Goal: Task Accomplishment & Management: Manage account settings

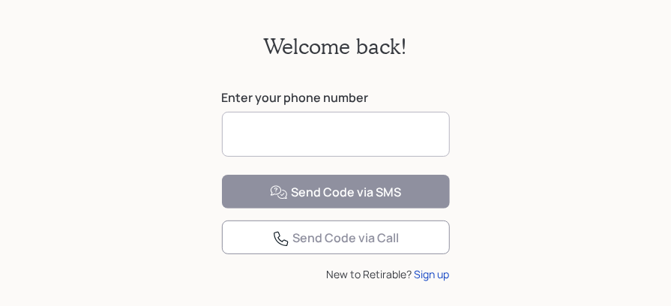
scroll to position [77, 0]
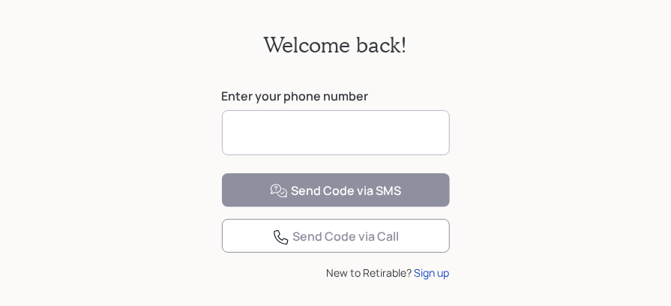
click at [236, 130] on input at bounding box center [336, 132] width 228 height 45
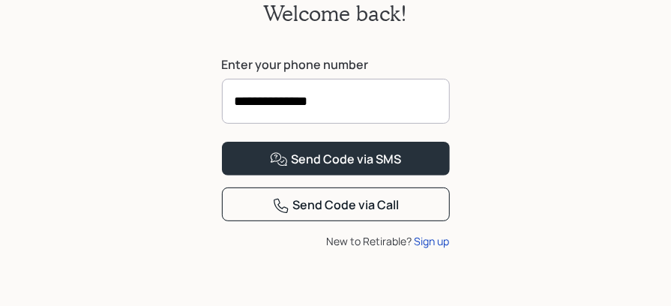
scroll to position [173, 0]
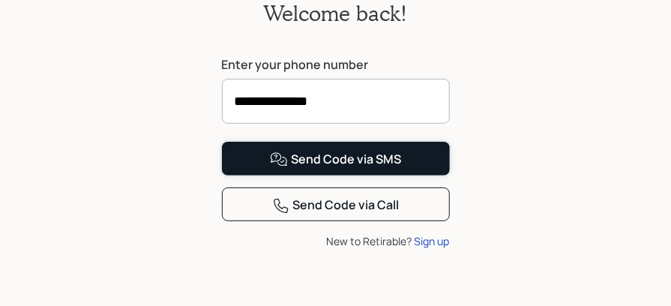
click at [320, 158] on div "Send Code via SMS" at bounding box center [335, 160] width 131 height 18
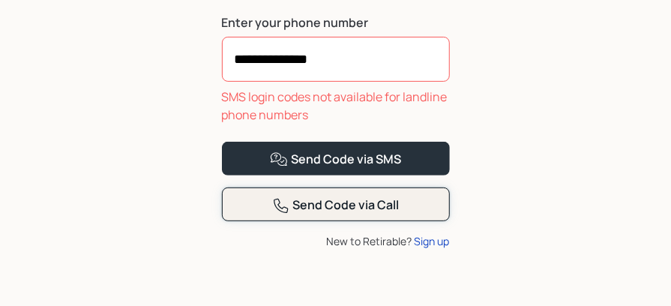
click at [311, 215] on div "Send Code via Call" at bounding box center [336, 206] width 128 height 18
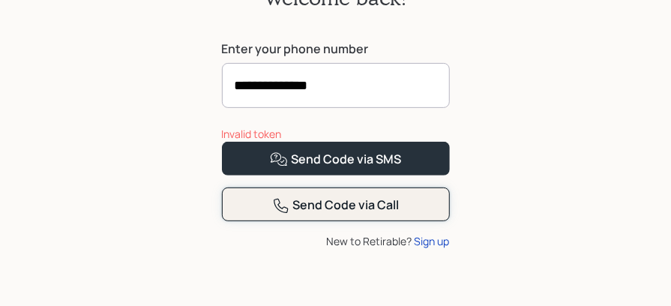
click at [299, 215] on div "Send Code via Call" at bounding box center [336, 206] width 128 height 18
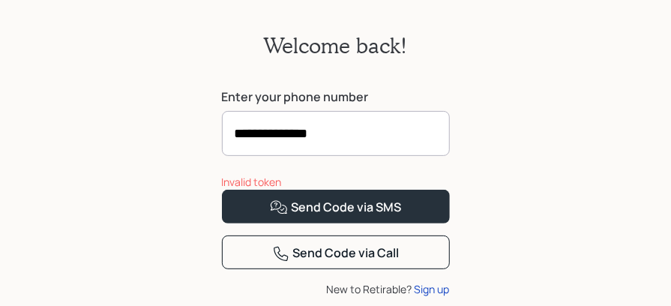
scroll to position [75, 0]
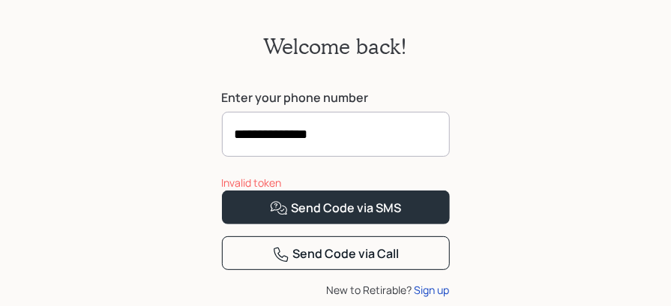
drag, startPoint x: 316, startPoint y: 137, endPoint x: 194, endPoint y: 143, distance: 121.7
click at [194, 143] on div "**********" at bounding box center [335, 172] width 671 height 366
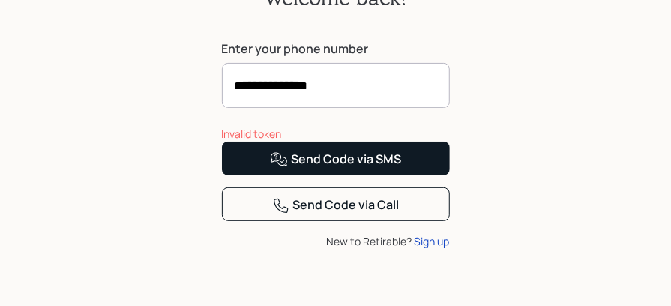
type input "**********"
click at [325, 169] on div "Send Code via SMS" at bounding box center [335, 160] width 131 height 18
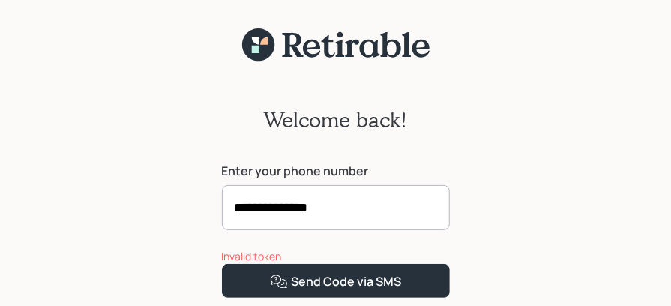
scroll to position [0, 0]
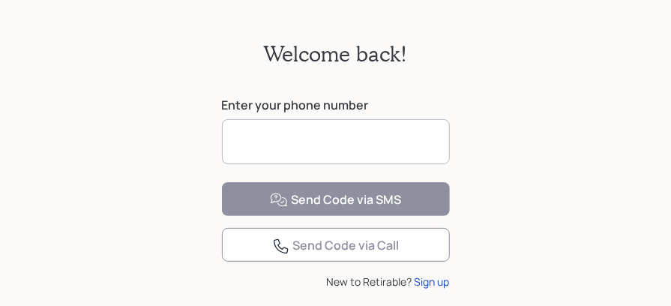
scroll to position [68, 0]
click at [236, 146] on input at bounding box center [336, 141] width 228 height 45
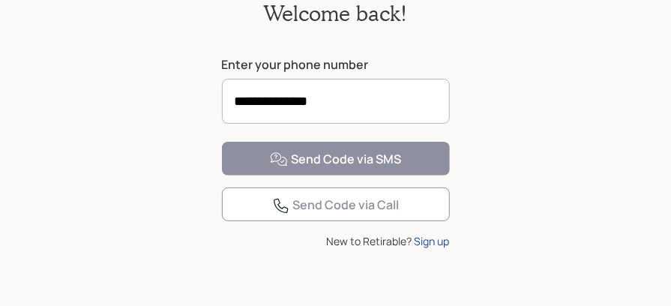
scroll to position [116, 0]
type input "**********"
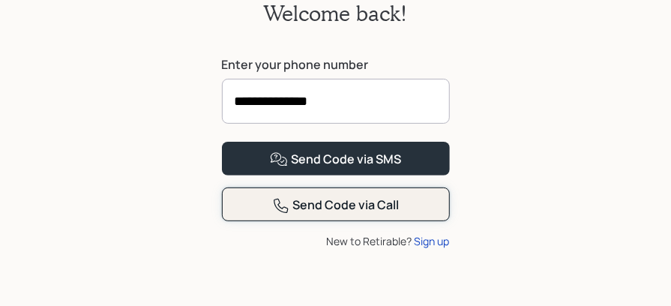
click at [311, 215] on div "Send Code via Call" at bounding box center [336, 206] width 128 height 18
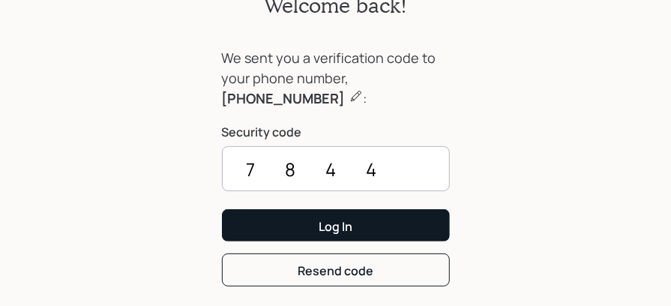
type input "7844"
click at [331, 224] on div "Log In" at bounding box center [336, 226] width 34 height 17
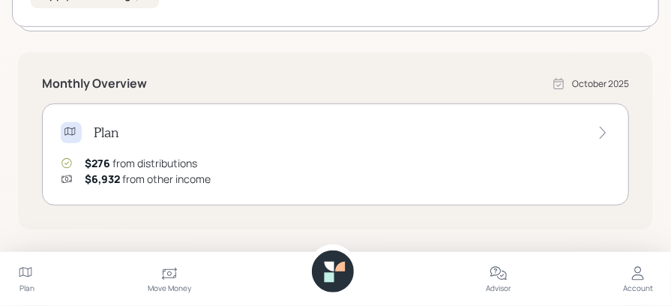
scroll to position [228, 0]
click at [604, 129] on icon at bounding box center [603, 133] width 15 height 15
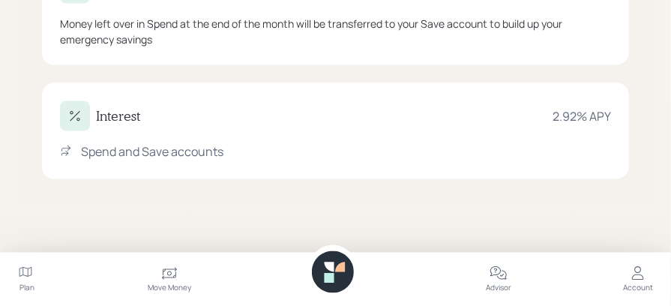
scroll to position [869, 0]
click at [641, 278] on icon at bounding box center [638, 274] width 18 height 18
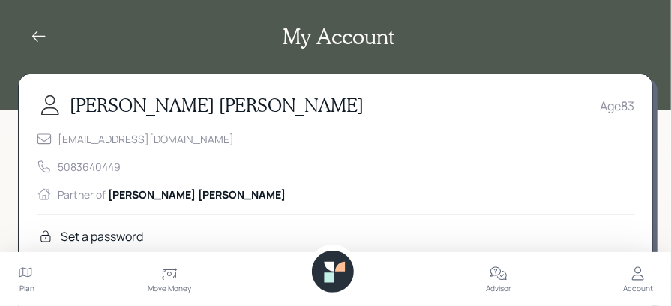
click at [37, 36] on icon at bounding box center [39, 36] width 14 height 11
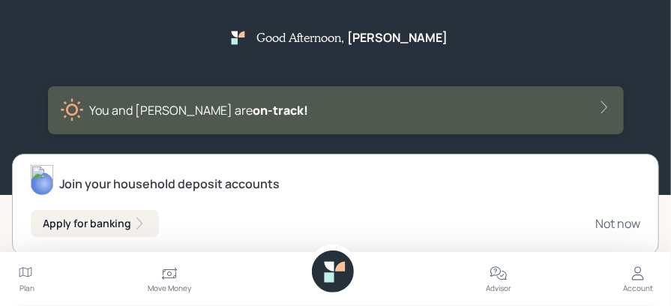
click at [603, 105] on icon at bounding box center [604, 107] width 15 height 15
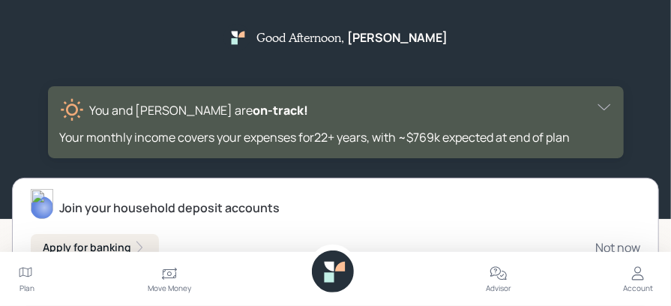
click at [605, 107] on icon at bounding box center [604, 107] width 15 height 15
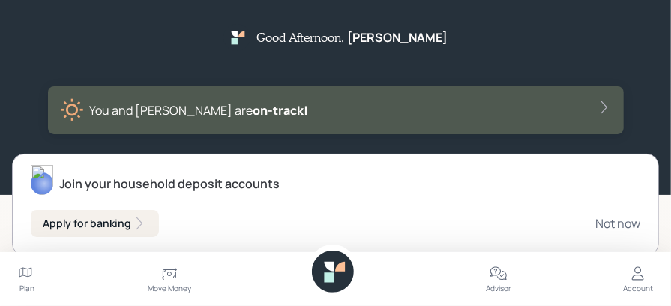
click at [605, 107] on icon at bounding box center [604, 107] width 15 height 15
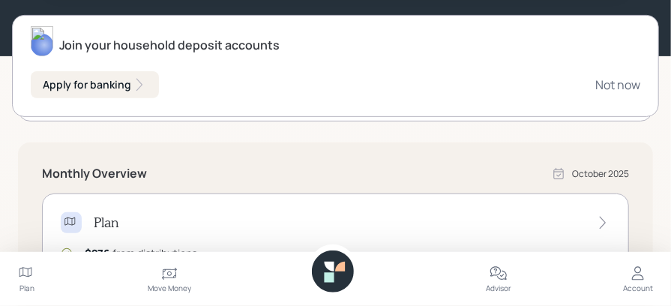
scroll to position [164, 0]
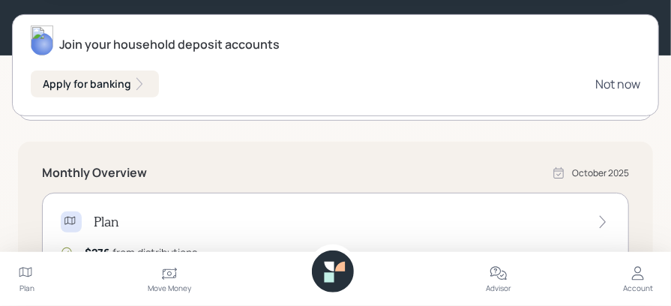
click at [611, 82] on div "Not now" at bounding box center [618, 84] width 45 height 17
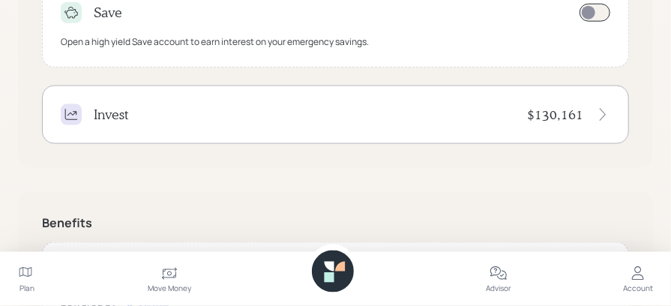
scroll to position [670, 0]
click at [603, 111] on icon at bounding box center [603, 115] width 15 height 15
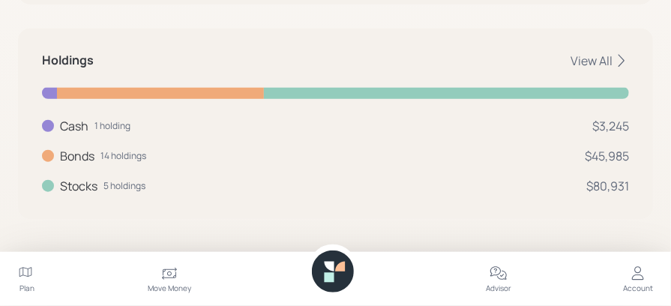
scroll to position [412, 0]
click at [597, 60] on div "View All" at bounding box center [600, 60] width 59 height 17
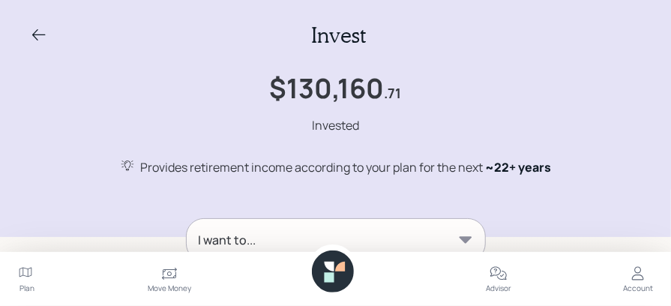
scroll to position [2, 0]
click at [465, 237] on icon at bounding box center [465, 239] width 13 height 7
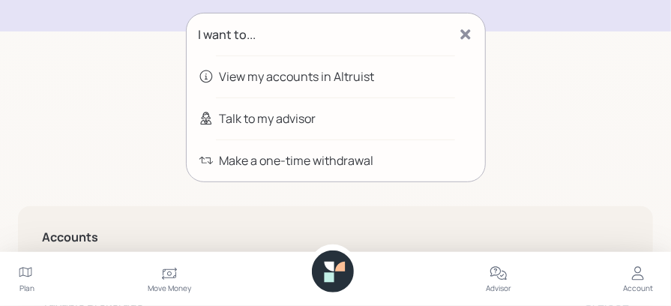
scroll to position [215, 0]
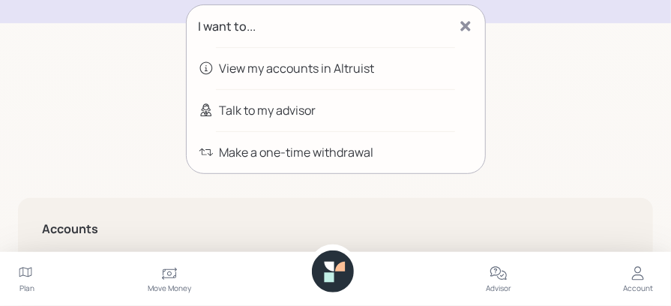
click at [256, 68] on div "View my accounts in Altruist" at bounding box center [297, 68] width 155 height 18
